Goal: Task Accomplishment & Management: Manage account settings

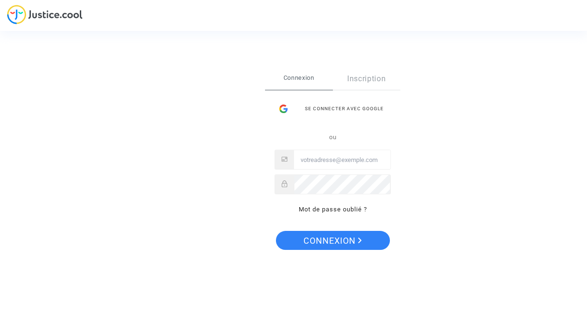
type input "[EMAIL_ADDRESS][DOMAIN_NAME]"
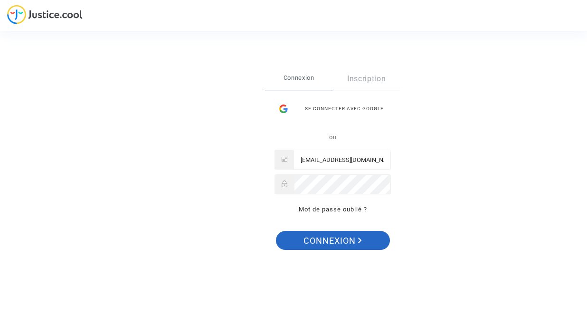
click at [300, 235] on button "Connexion" at bounding box center [333, 240] width 114 height 19
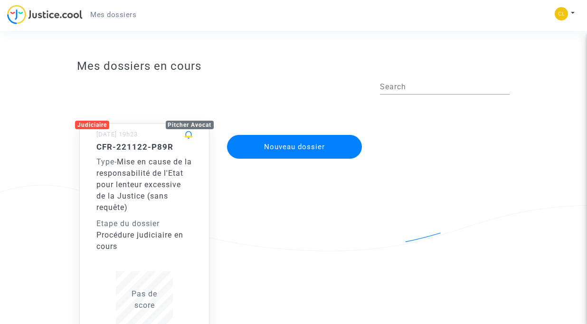
click at [175, 168] on div "Type - Mise en cause de la responsabilité de l'Etat pour lenteur excessive de l…" at bounding box center [144, 184] width 96 height 57
